Goal: Navigation & Orientation: Find specific page/section

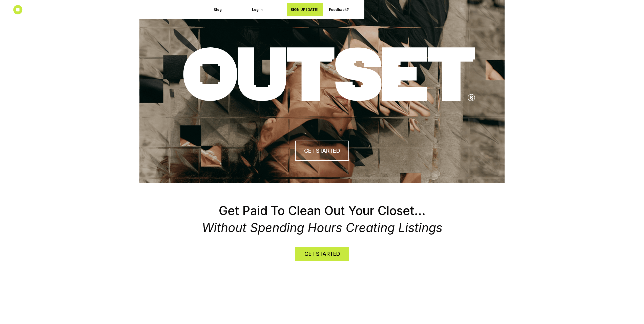
click at [328, 253] on h4 "GET STARTED" at bounding box center [321, 254] width 35 height 8
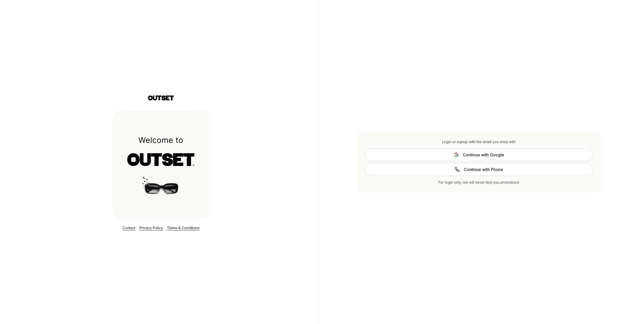
click at [164, 104] on div "Contact Privacy Policy Terms & Conditions" at bounding box center [161, 163] width 314 height 326
click at [163, 97] on icon at bounding box center [161, 98] width 26 height 6
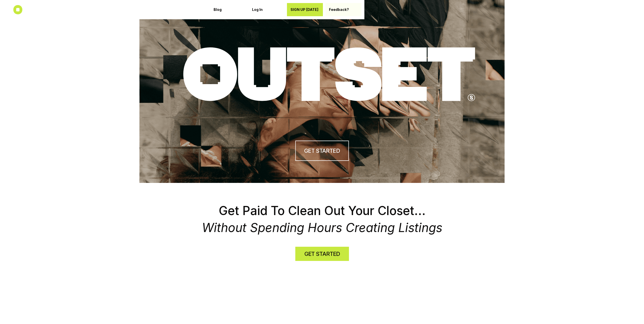
click at [339, 11] on p "Feedback?" at bounding box center [343, 10] width 29 height 4
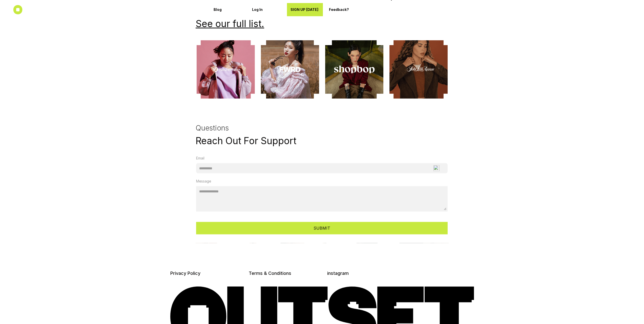
scroll to position [1235, 0]
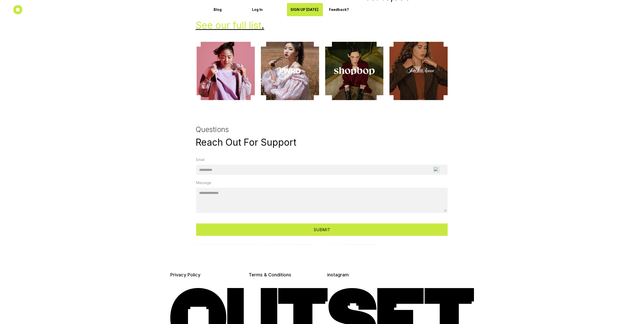
click at [231, 24] on link "See our full list" at bounding box center [229, 25] width 66 height 11
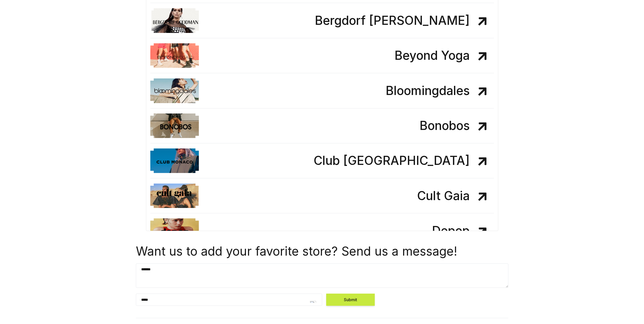
scroll to position [177, 0]
